Goal: Navigation & Orientation: Find specific page/section

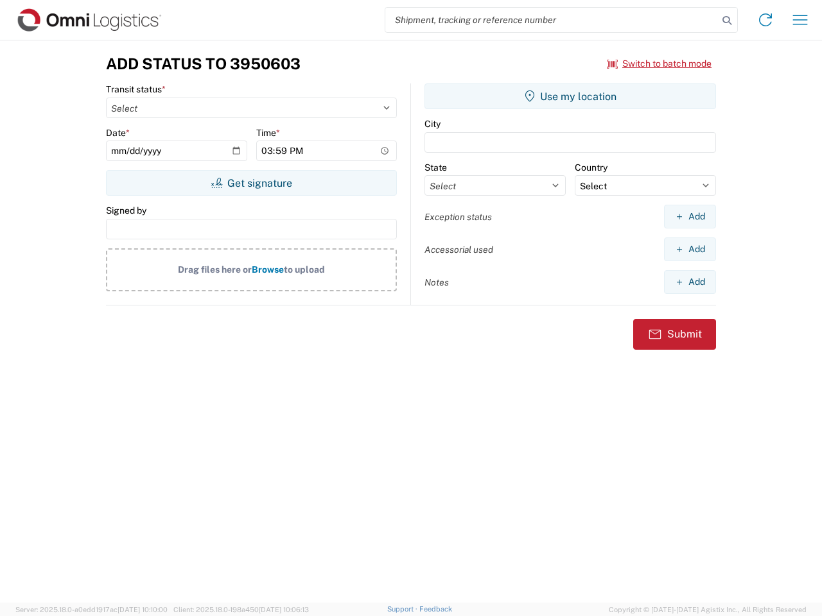
click at [552, 20] on input "search" at bounding box center [551, 20] width 333 height 24
click at [727, 21] on icon at bounding box center [727, 21] width 18 height 18
click at [765, 20] on icon at bounding box center [765, 20] width 21 height 21
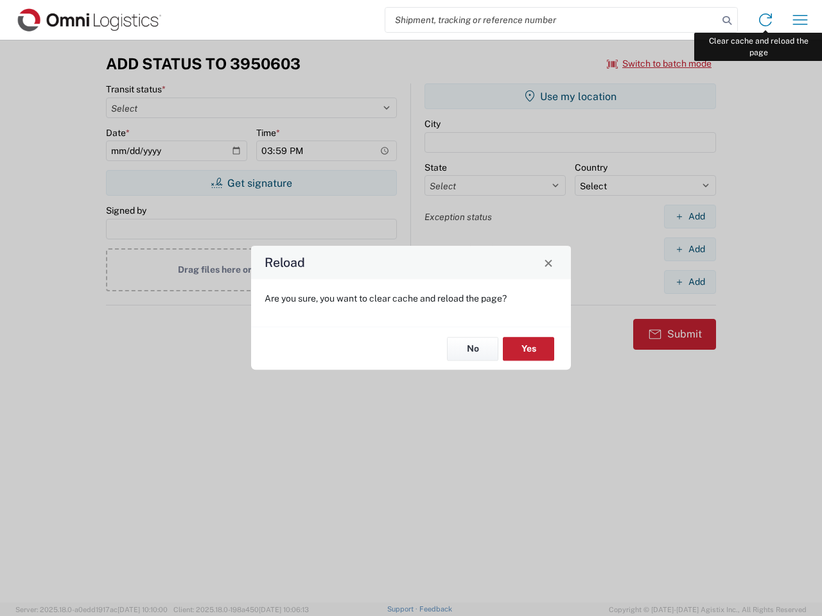
click at [800, 20] on div "Reload Are you sure, you want to clear cache and reload the page? No Yes" at bounding box center [411, 308] width 822 height 616
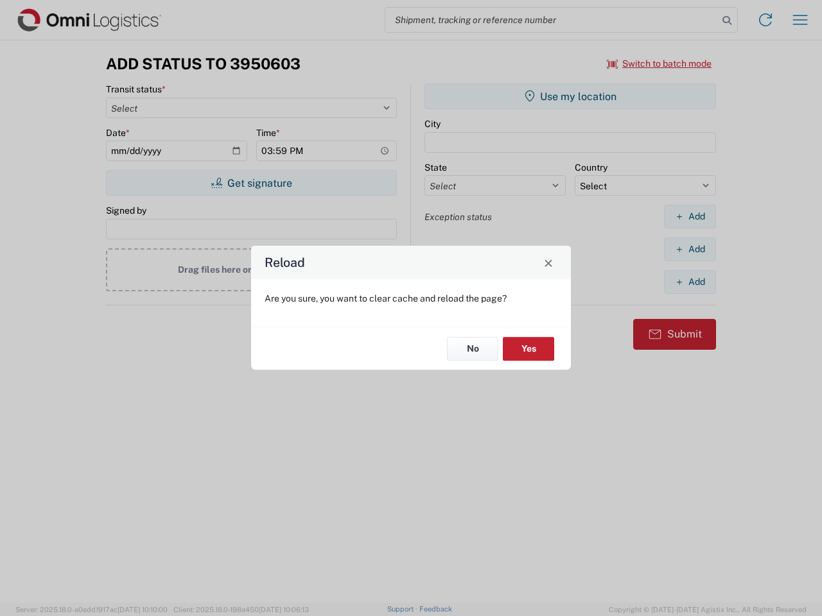
click at [659, 64] on div "Reload Are you sure, you want to clear cache and reload the page? No Yes" at bounding box center [411, 308] width 822 height 616
click at [251, 183] on div "Reload Are you sure, you want to clear cache and reload the page? No Yes" at bounding box center [411, 308] width 822 height 616
click at [570, 96] on div "Reload Are you sure, you want to clear cache and reload the page? No Yes" at bounding box center [411, 308] width 822 height 616
click at [690, 216] on div "Reload Are you sure, you want to clear cache and reload the page? No Yes" at bounding box center [411, 308] width 822 height 616
click at [690, 249] on div "Reload Are you sure, you want to clear cache and reload the page? No Yes" at bounding box center [411, 308] width 822 height 616
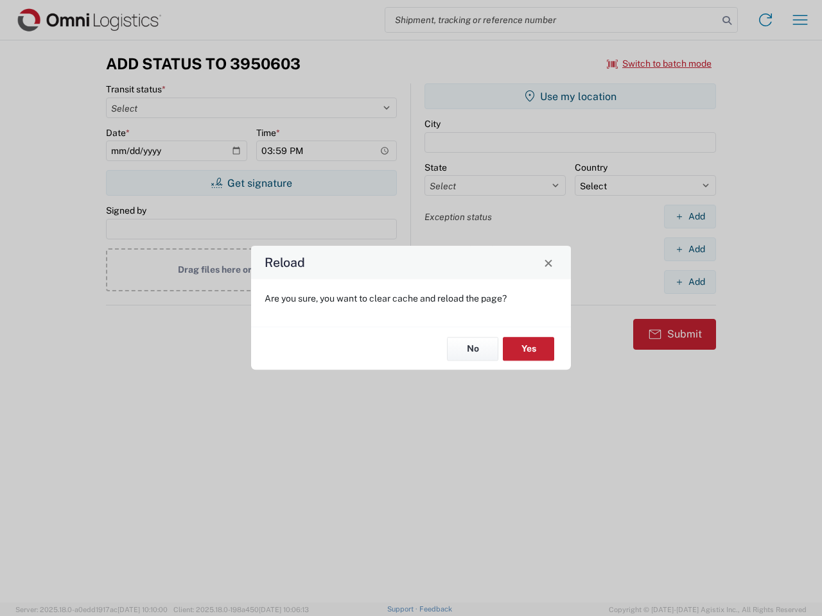
click at [690, 282] on div "Reload Are you sure, you want to clear cache and reload the page? No Yes" at bounding box center [411, 308] width 822 height 616
